Goal: Task Accomplishment & Management: Complete application form

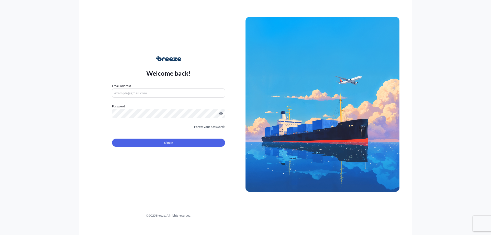
type input "[PERSON_NAME][EMAIL_ADDRESS][PERSON_NAME][DOMAIN_NAME]"
click at [184, 137] on div "Sign In" at bounding box center [168, 141] width 113 height 11
click at [184, 140] on button "Sign In" at bounding box center [168, 143] width 113 height 8
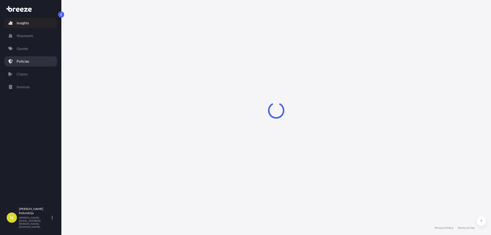
select select "2025"
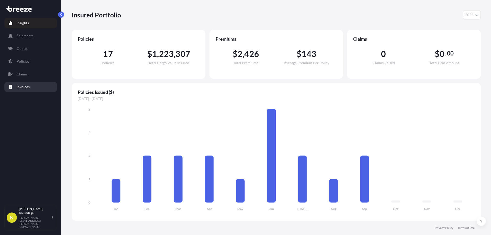
click at [30, 88] on link "Invoices" at bounding box center [30, 87] width 53 height 10
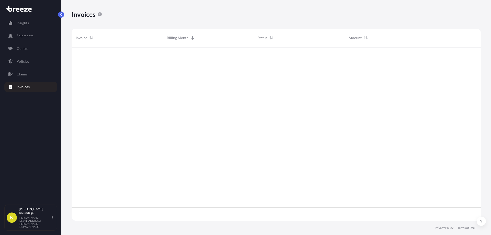
scroll to position [175, 405]
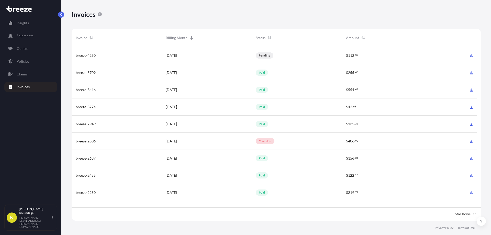
click at [326, 139] on div "overdue" at bounding box center [297, 141] width 90 height 17
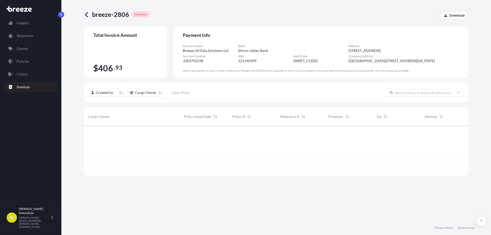
scroll to position [49, 381]
click at [112, 136] on span "Bugfish Team Holdings" at bounding box center [106, 134] width 36 height 5
click at [115, 151] on div "REXTON DOO" at bounding box center [132, 151] width 88 height 5
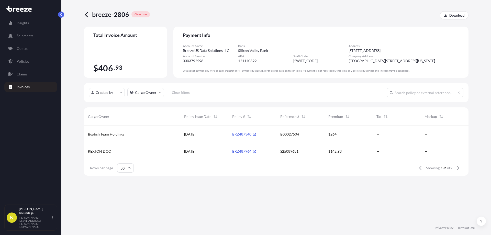
click at [115, 151] on div "REXTON DOO" at bounding box center [132, 151] width 88 height 5
click at [300, 134] on div "B00027504" at bounding box center [300, 134] width 40 height 5
click at [281, 140] on div "B00027504" at bounding box center [300, 134] width 48 height 17
click at [285, 153] on span "S25089681" at bounding box center [289, 151] width 18 height 5
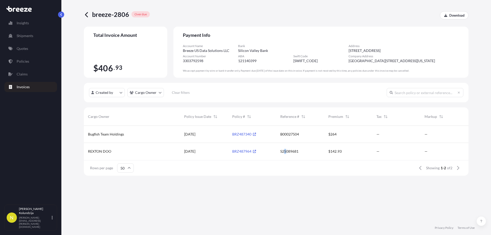
click at [285, 153] on span "S25089681" at bounding box center [289, 151] width 18 height 5
click at [288, 153] on span "S25089681" at bounding box center [289, 151] width 18 height 5
copy span "S25089681"
click at [105, 14] on span "breeze-2806" at bounding box center [110, 14] width 37 height 8
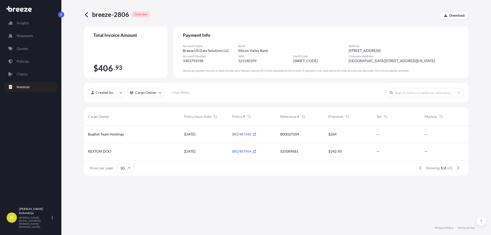
click at [87, 14] on icon at bounding box center [87, 15] width 6 height 6
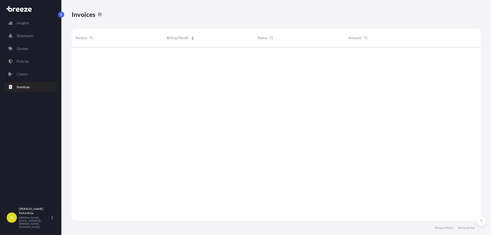
scroll to position [175, 405]
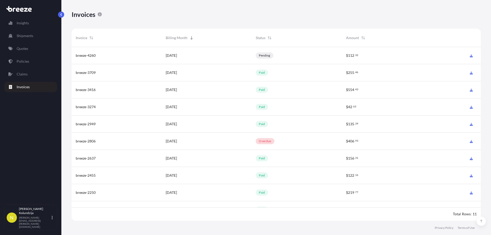
click at [264, 59] on div "pending" at bounding box center [297, 55] width 90 height 17
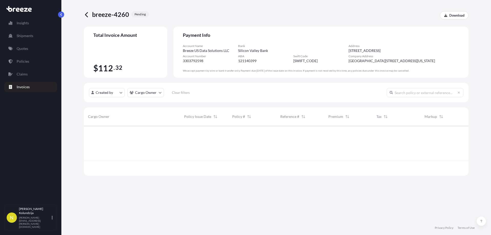
scroll to position [32, 381]
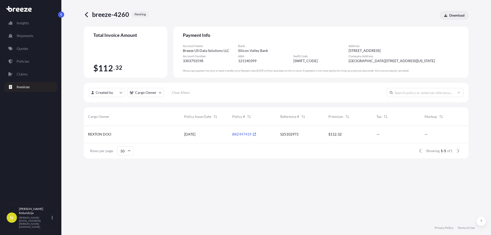
click at [461, 12] on link "Download" at bounding box center [454, 15] width 29 height 8
click at [25, 60] on p "Policies" at bounding box center [23, 61] width 13 height 5
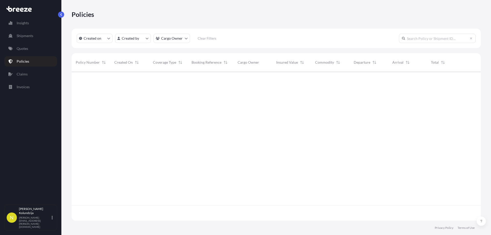
scroll to position [148, 405]
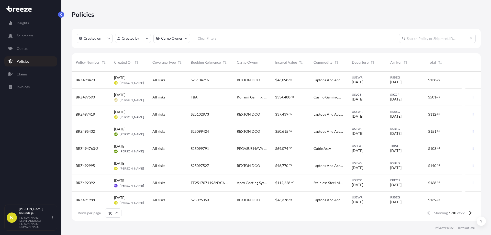
click at [180, 77] on div "All risks" at bounding box center [167, 79] width 30 height 5
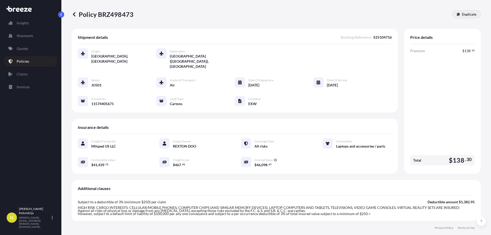
click at [460, 17] on link "Duplicate" at bounding box center [466, 14] width 28 height 8
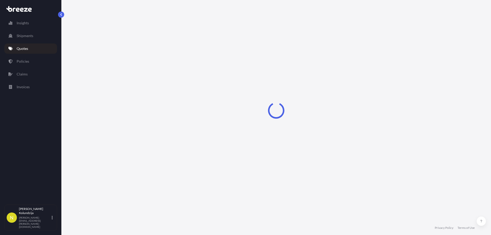
select select "Air"
select select "4"
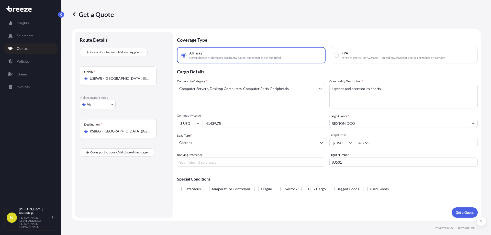
click at [227, 119] on input "41439.75" at bounding box center [264, 123] width 123 height 9
type input "28722"
click at [378, 142] on input "467.95" at bounding box center [416, 142] width 123 height 9
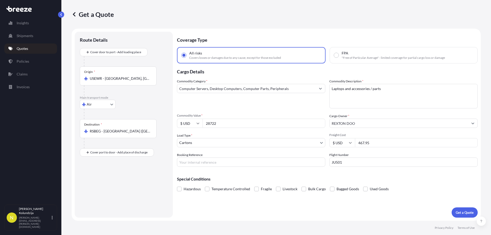
click at [378, 142] on input "467.95" at bounding box center [416, 142] width 123 height 9
paste input "379.5"
type input "379.55"
click at [374, 152] on div "Commodity Category * Computer Servers, Desktop Computers, Computer Parts, Perip…" at bounding box center [327, 123] width 301 height 88
click at [237, 166] on input "Booking Reference" at bounding box center [251, 162] width 148 height 9
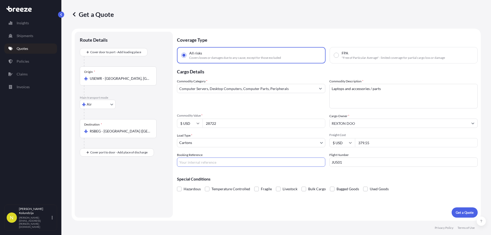
paste input "S25106267"
type input "S25106267"
click at [251, 179] on p "Special Conditions" at bounding box center [327, 179] width 301 height 4
click at [462, 212] on p "Get a Quote" at bounding box center [465, 212] width 18 height 5
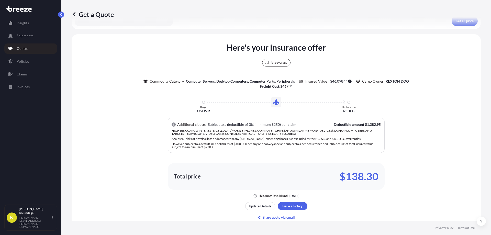
scroll to position [229, 0]
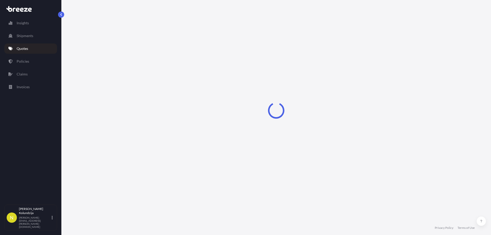
select select "Air"
select select "4"
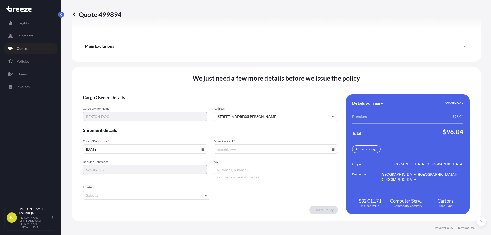
scroll to position [704, 0]
click at [175, 150] on input "[DATE]" at bounding box center [145, 148] width 125 height 9
click at [198, 150] on input "[DATE]" at bounding box center [145, 148] width 125 height 9
click at [202, 150] on icon at bounding box center [202, 148] width 3 height 3
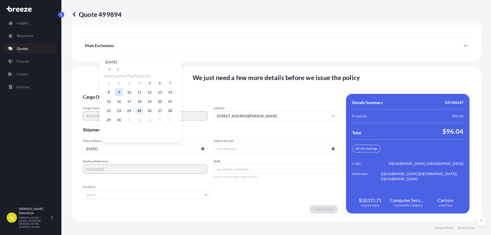
click at [143, 113] on button "25" at bounding box center [139, 111] width 8 height 8
type input "[DATE]"
click at [241, 137] on form "Cargo Owner Details Cargo Owner Name [PERSON_NAME] Address * [STREET_ADDRESS][P…" at bounding box center [210, 154] width 255 height 120
click at [242, 146] on input "Date of Arrival *" at bounding box center [276, 148] width 125 height 9
click at [330, 150] on input "Date of Arrival *" at bounding box center [276, 148] width 125 height 9
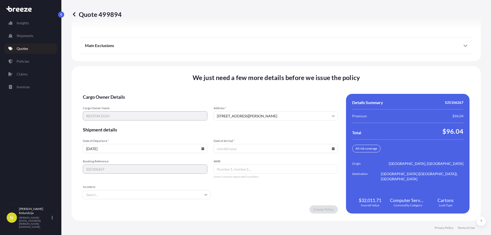
click at [332, 149] on icon at bounding box center [333, 148] width 3 height 3
click at [304, 114] on button "28" at bounding box center [299, 111] width 8 height 8
type input "[DATE]"
click at [137, 182] on form "Cargo Owner Details Cargo Owner Name [PERSON_NAME] Address * [STREET_ADDRESS][P…" at bounding box center [210, 154] width 255 height 120
click at [156, 193] on input "Incoterm" at bounding box center [147, 194] width 128 height 9
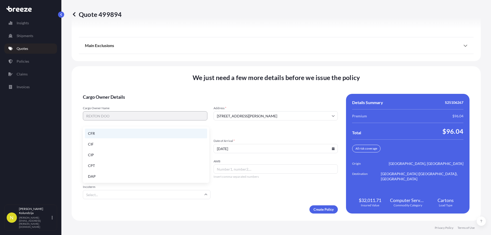
type input "e"
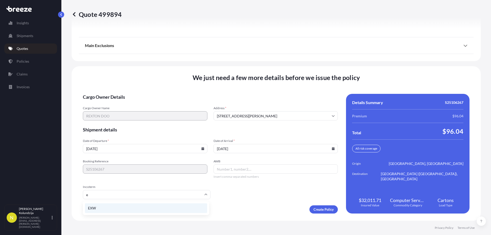
click at [106, 206] on li "EXW" at bounding box center [146, 208] width 122 height 10
click at [232, 170] on input "AWB" at bounding box center [276, 168] width 125 height 9
paste input "115-74405741"
click at [225, 169] on input "115-74405741" at bounding box center [276, 168] width 125 height 9
click at [223, 169] on input "115-74405741" at bounding box center [276, 168] width 125 height 9
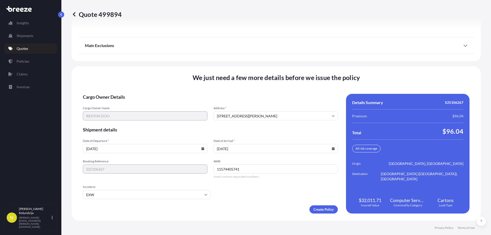
type input "11574405741"
click at [259, 180] on form "Cargo Owner Details Cargo Owner Name [PERSON_NAME] Address * [STREET_ADDRESS][P…" at bounding box center [210, 154] width 255 height 120
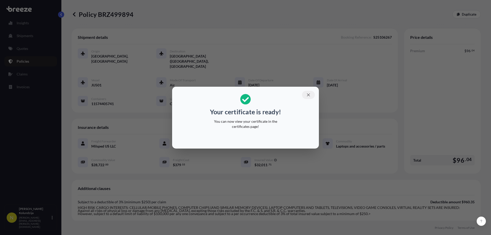
click at [306, 95] on button "button" at bounding box center [308, 95] width 13 height 8
